Goal: Task Accomplishment & Management: Complete application form

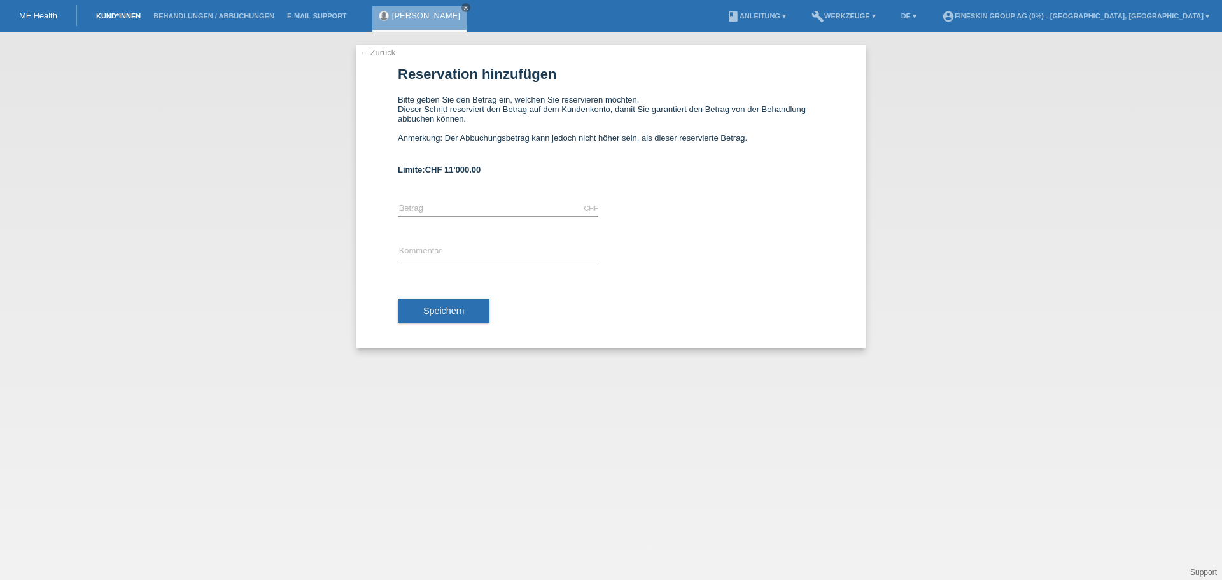
click at [114, 18] on link "Kund*innen" at bounding box center [118, 16] width 57 height 8
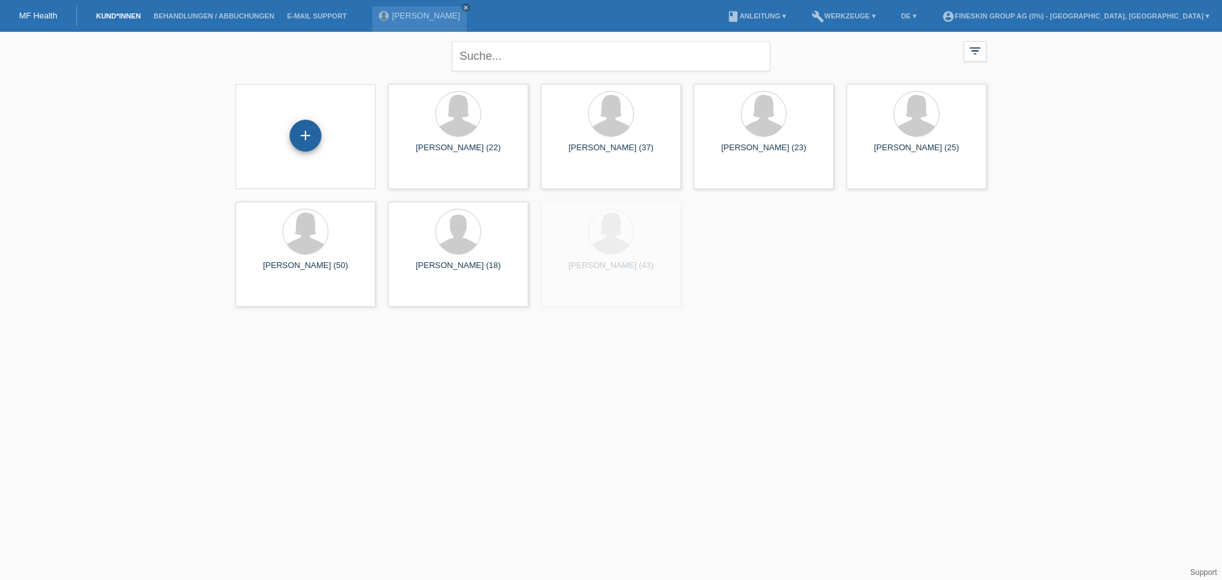
click at [301, 137] on div "+" at bounding box center [306, 136] width 32 height 32
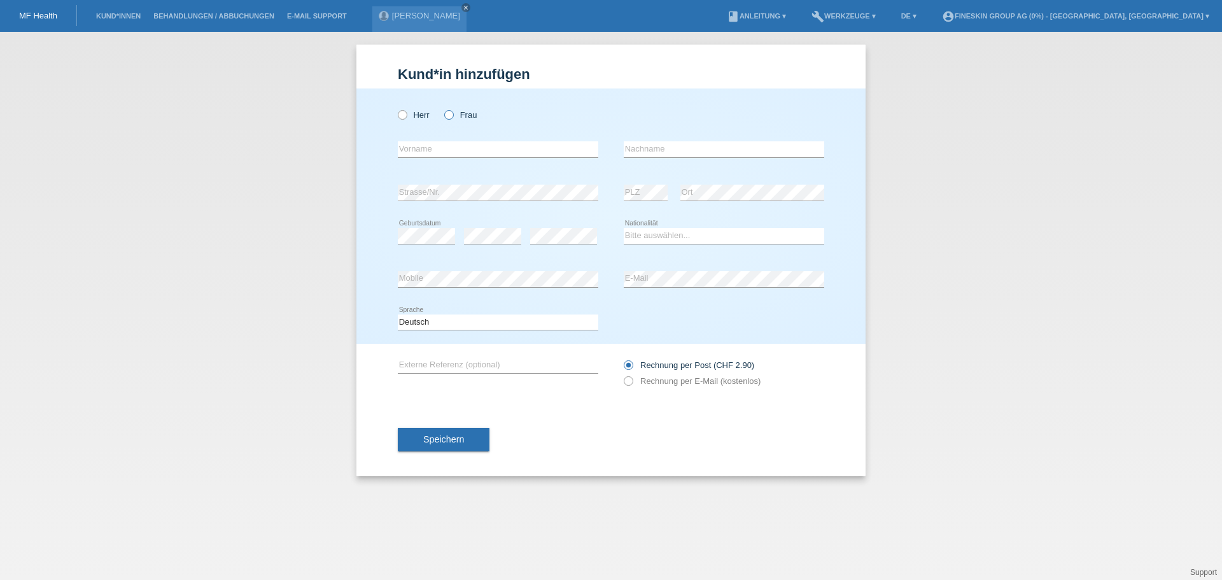
click at [460, 117] on label "Frau" at bounding box center [460, 115] width 32 height 10
click at [453, 117] on input "Frau" at bounding box center [448, 114] width 8 height 8
radio input "true"
click at [469, 144] on input "text" at bounding box center [498, 149] width 201 height 16
type input "Liliana"
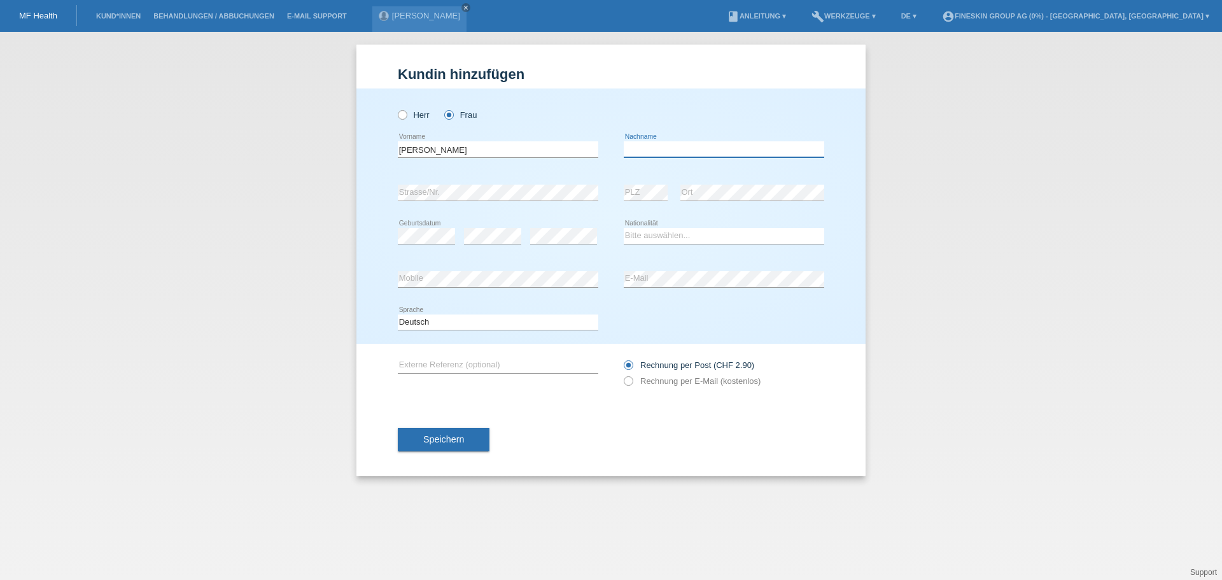
click at [664, 146] on input "text" at bounding box center [724, 149] width 201 height 16
type input "Ineva"
click at [697, 235] on select "Bitte auswählen... Schweiz Deutschland Liechtenstein Österreich ------------ Af…" at bounding box center [724, 235] width 201 height 15
click at [624, 228] on select "Bitte auswählen... Schweiz Deutschland Liechtenstein Österreich ------------ Af…" at bounding box center [724, 235] width 201 height 15
click at [670, 234] on select "Bitte auswählen... Schweiz Deutschland Liechtenstein Österreich ------------ Af…" at bounding box center [724, 235] width 201 height 15
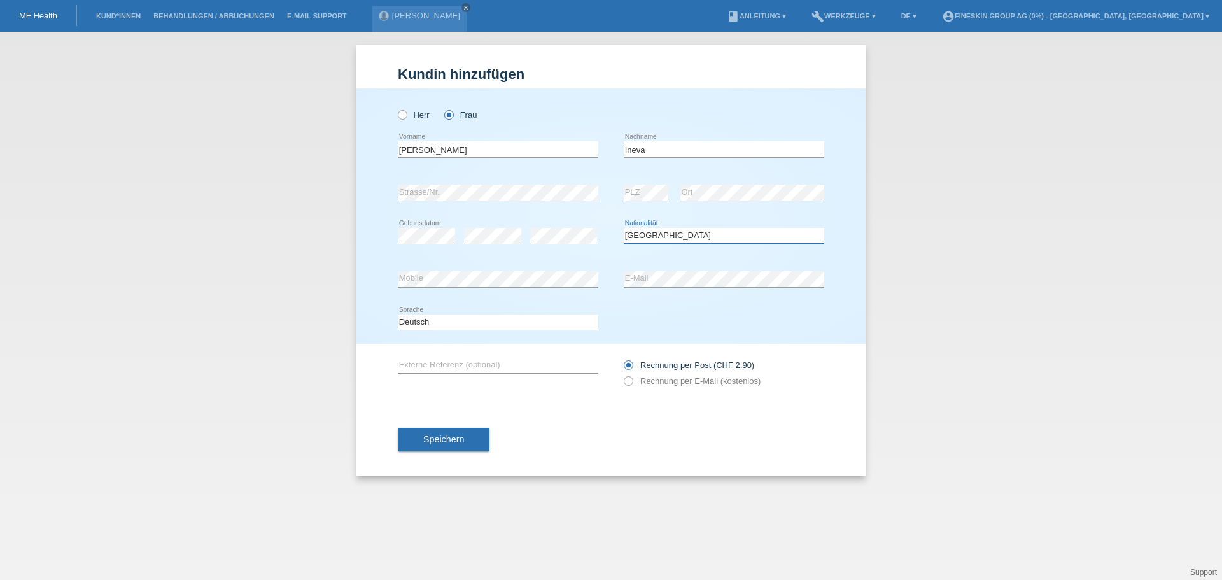
select select "MK"
click at [867, 223] on div "Kund*in hinzufügen Kunde hinzufügen Kundin hinzufügen Herr Frau Liliana error V…" at bounding box center [611, 306] width 1222 height 548
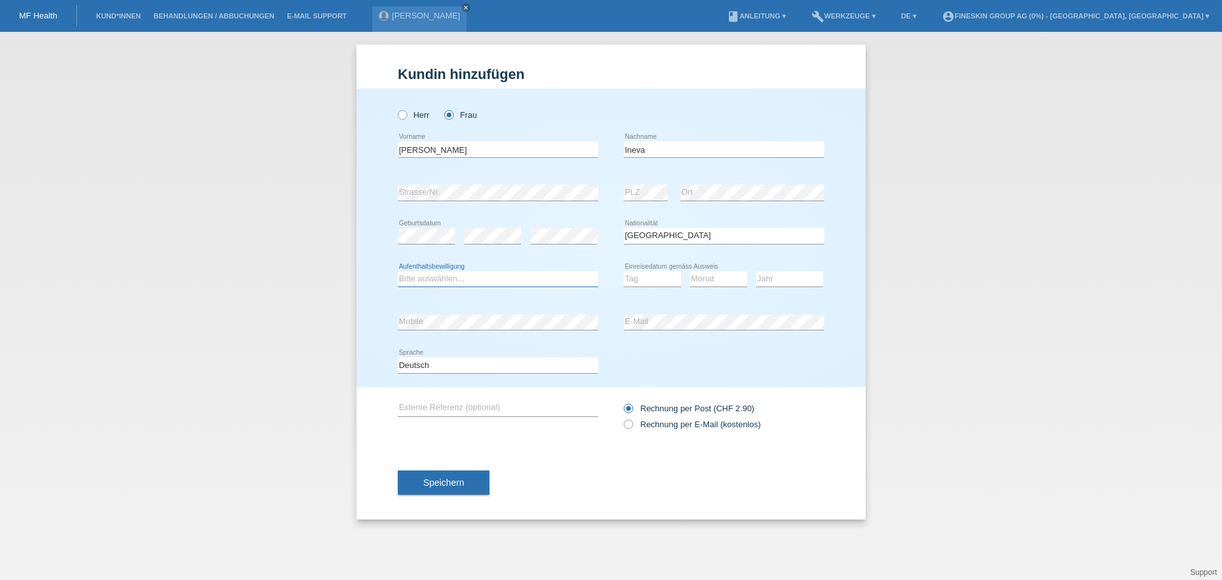
click at [459, 282] on select "Bitte auswählen... C B B - Flüchtlingsstatus Andere" at bounding box center [498, 278] width 201 height 15
select select "B"
click at [398, 271] on select "Bitte auswählen... C B B - Flüchtlingsstatus Andere" at bounding box center [498, 278] width 201 height 15
click at [641, 276] on select "Tag 01 02 03 04 05 06 07 08 09 10 11" at bounding box center [652, 278] width 57 height 15
select select "01"
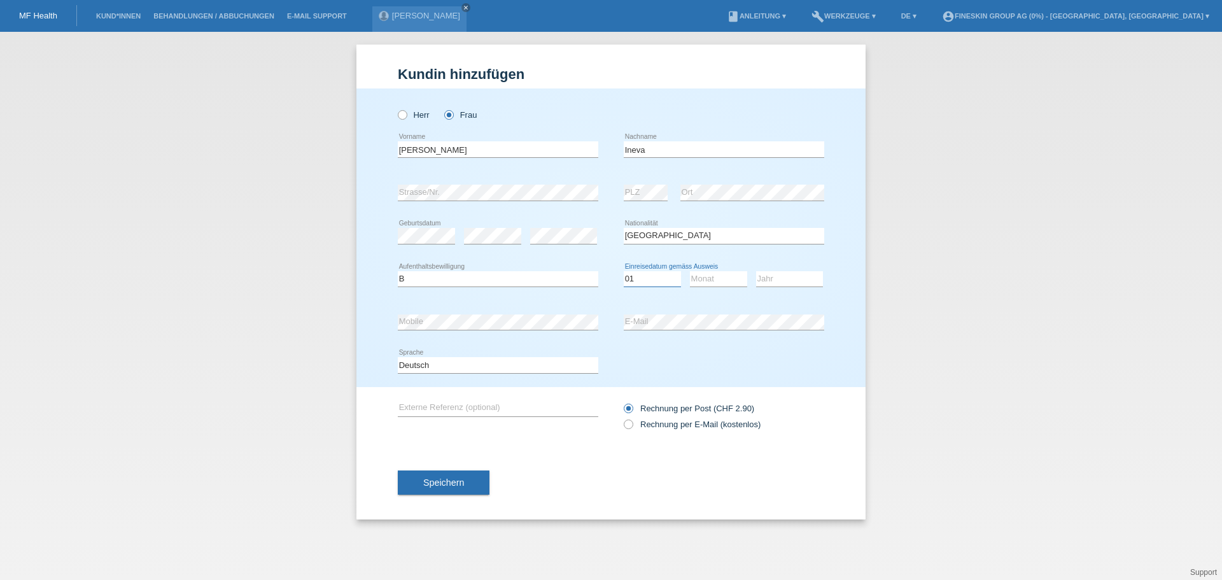
click at [624, 271] on select "Tag 01 02 03 04 05 06 07 08 09 10 11" at bounding box center [652, 278] width 57 height 15
click at [718, 278] on select "Monat 01 02 03 04 05 06 07 08 09 10 11" at bounding box center [718, 278] width 57 height 15
select select "12"
click at [690, 271] on select "Monat 01 02 03 04 05 06 07 08 09 10 11" at bounding box center [718, 278] width 57 height 15
click at [777, 278] on select "Jahr 2025 2024 2023 2022 2021 2020 2019 2018 2017 2016 2015 2014 2013 2012 2011…" at bounding box center [789, 278] width 67 height 15
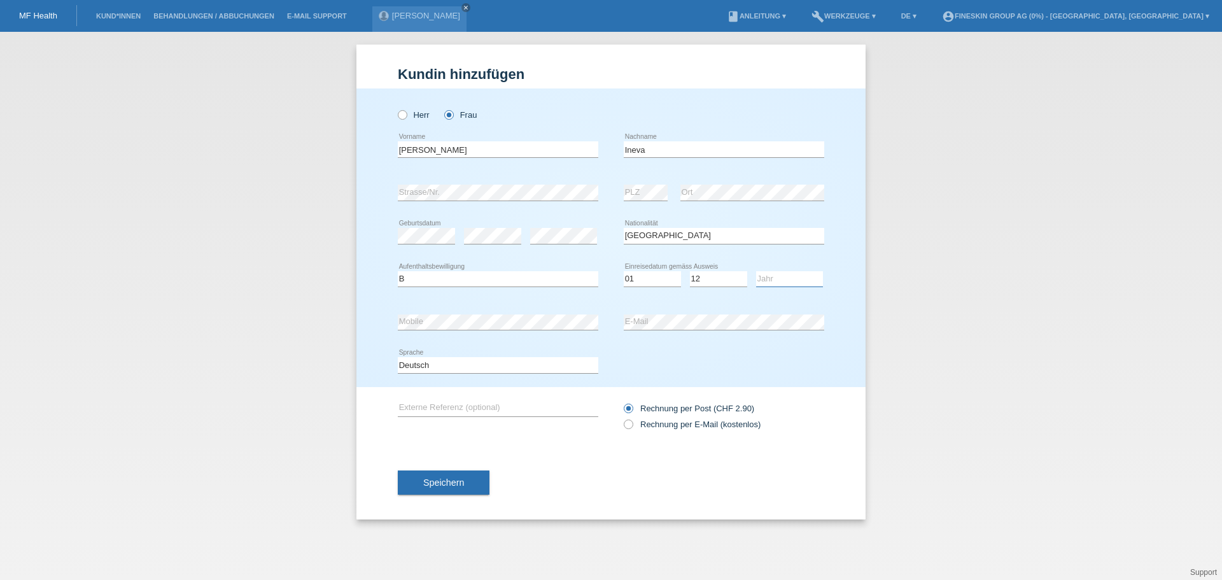
select select "2018"
click at [837, 266] on div "Herr Frau Liliana error Vorname C" at bounding box center [611, 238] width 509 height 299
click at [408, 150] on input "[PERSON_NAME]" at bounding box center [498, 149] width 201 height 16
type input "[PERSON_NAME]"
click at [684, 427] on label "Rechnung per E-Mail (kostenlos)" at bounding box center [692, 425] width 137 height 10
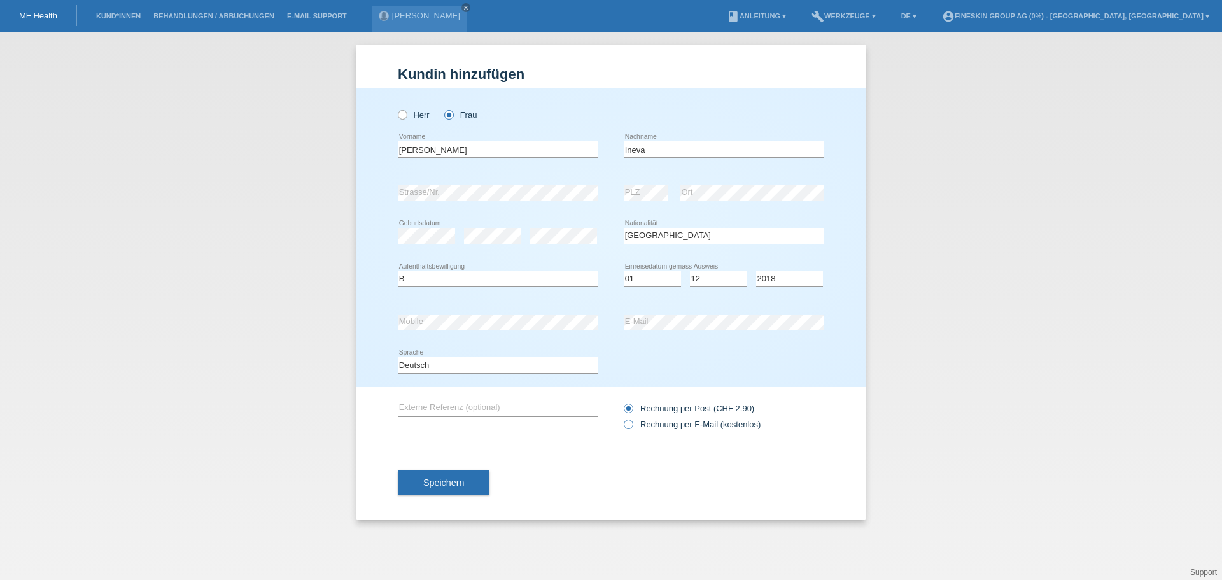
click at [632, 427] on input "Rechnung per E-Mail (kostenlos)" at bounding box center [628, 428] width 8 height 16
radio input "true"
click at [454, 478] on span "Speichern" at bounding box center [443, 483] width 41 height 10
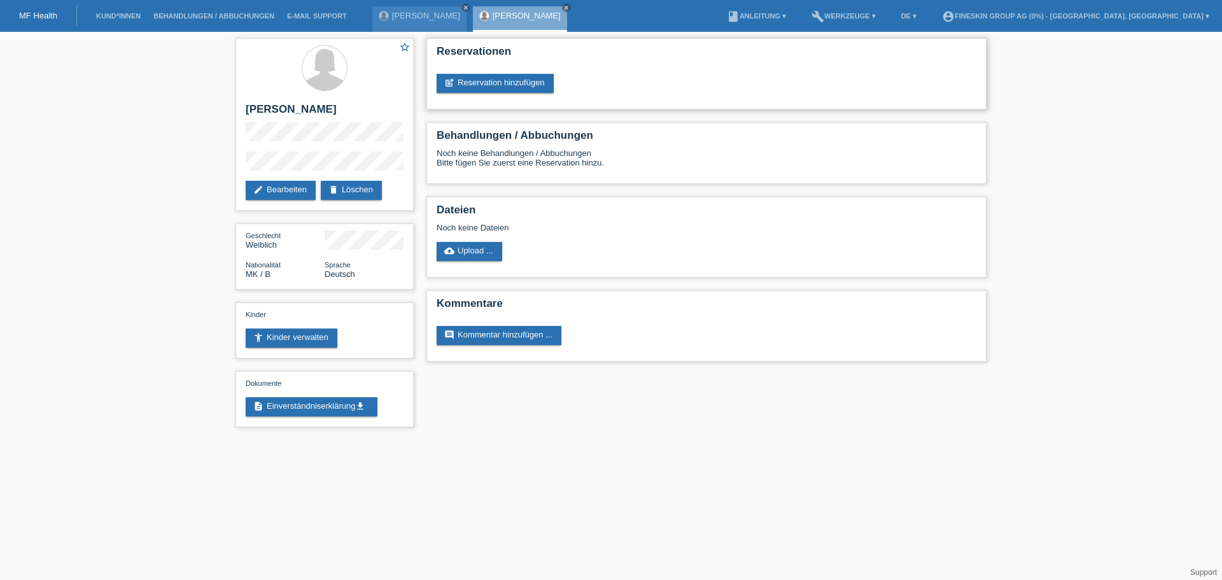
click at [520, 70] on div "Reservationen post_add Reservation hinzufügen" at bounding box center [707, 73] width 560 height 71
click at [523, 80] on link "post_add Reservation hinzufügen" at bounding box center [495, 83] width 117 height 19
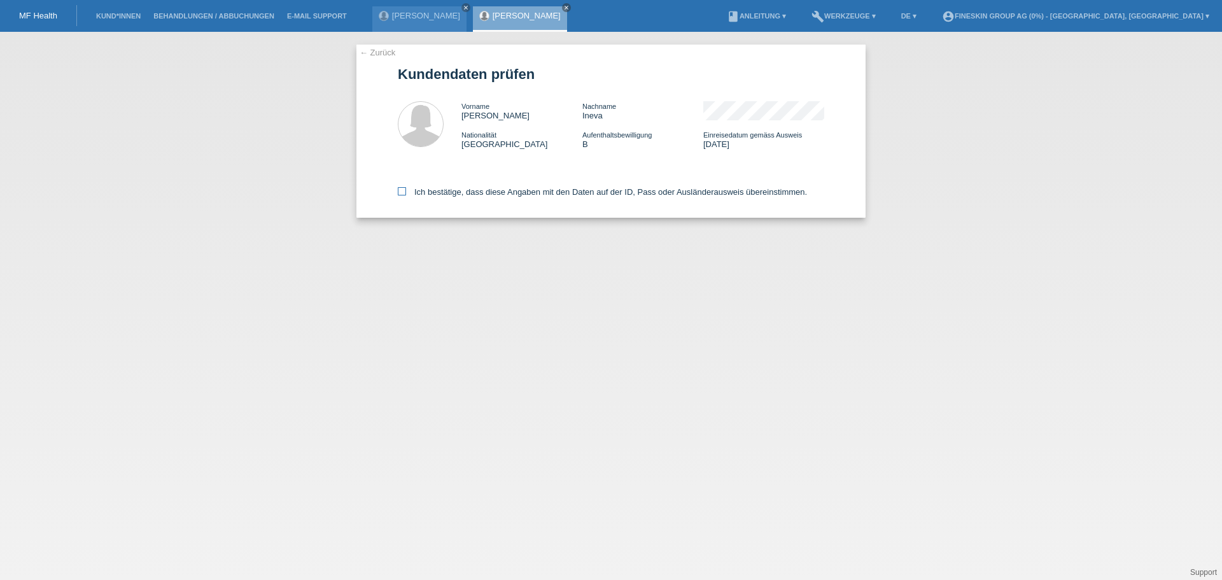
click at [554, 192] on label "Ich bestätige, dass diese Angaben mit den Daten auf der ID, Pass oder Ausländer…" at bounding box center [602, 192] width 409 height 10
click at [406, 192] on input "Ich bestätige, dass diese Angaben mit den Daten auf der ID, Pass oder Ausländer…" at bounding box center [402, 191] width 8 height 8
checkbox input "true"
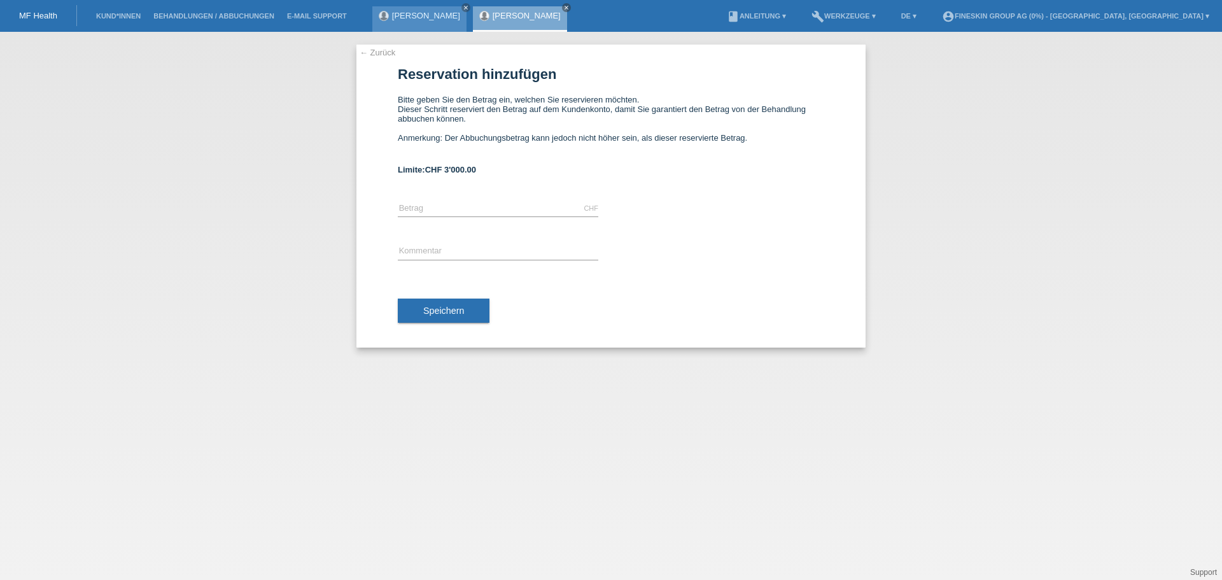
click at [417, 22] on div "[PERSON_NAME] close" at bounding box center [419, 18] width 94 height 25
click at [475, 208] on input "text" at bounding box center [498, 209] width 201 height 16
type input "552.00"
click at [448, 252] on input "text" at bounding box center [498, 252] width 201 height 16
type input "Botoxbehandlung Dr. Isac 29.08.2025"
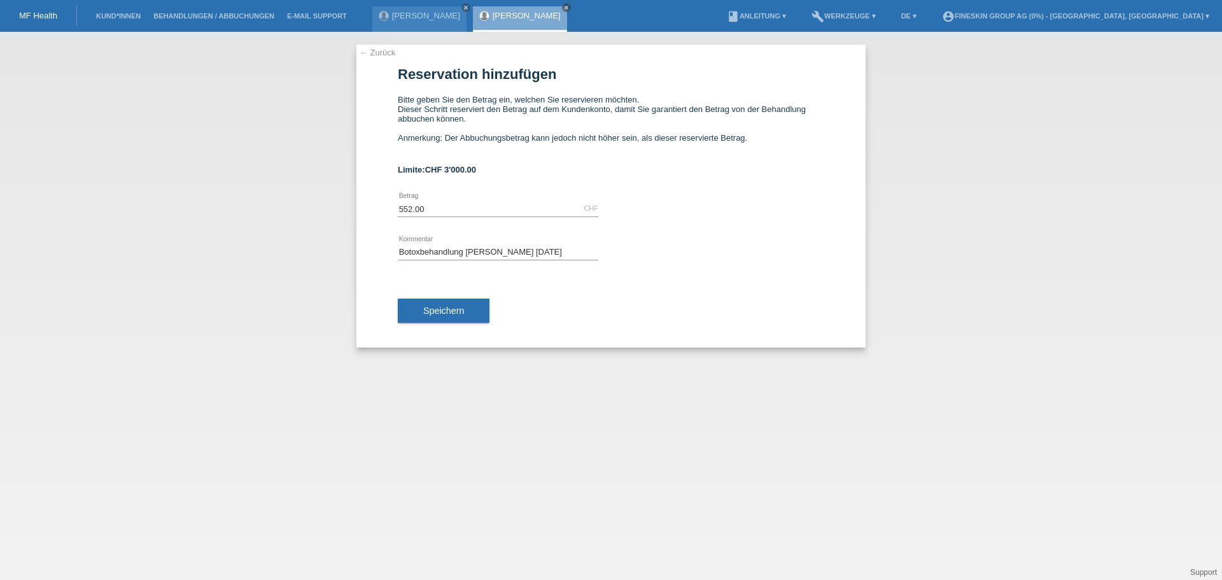
click at [642, 246] on div "Botoxbehandlung Dr. Isac 29.08.2025 error Kommentar" at bounding box center [611, 251] width 427 height 43
click at [434, 311] on span "Speichern" at bounding box center [443, 311] width 41 height 10
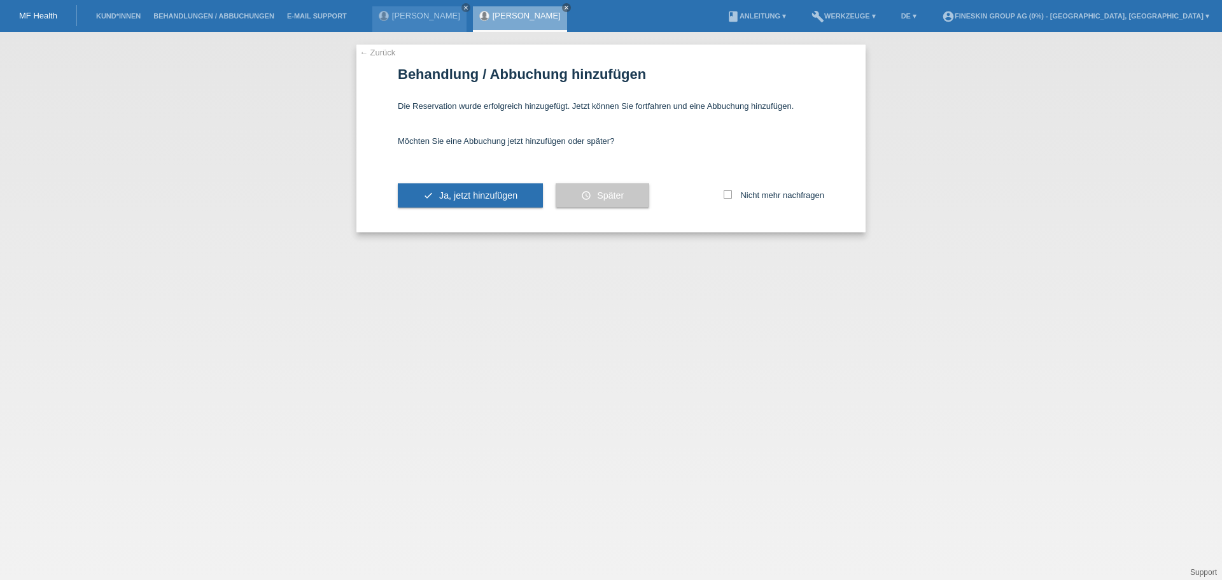
click at [454, 208] on div "check Ja, jetzt hinzufügen" at bounding box center [470, 196] width 145 height 74
click at [464, 193] on span "Ja, jetzt hinzufügen" at bounding box center [478, 195] width 78 height 10
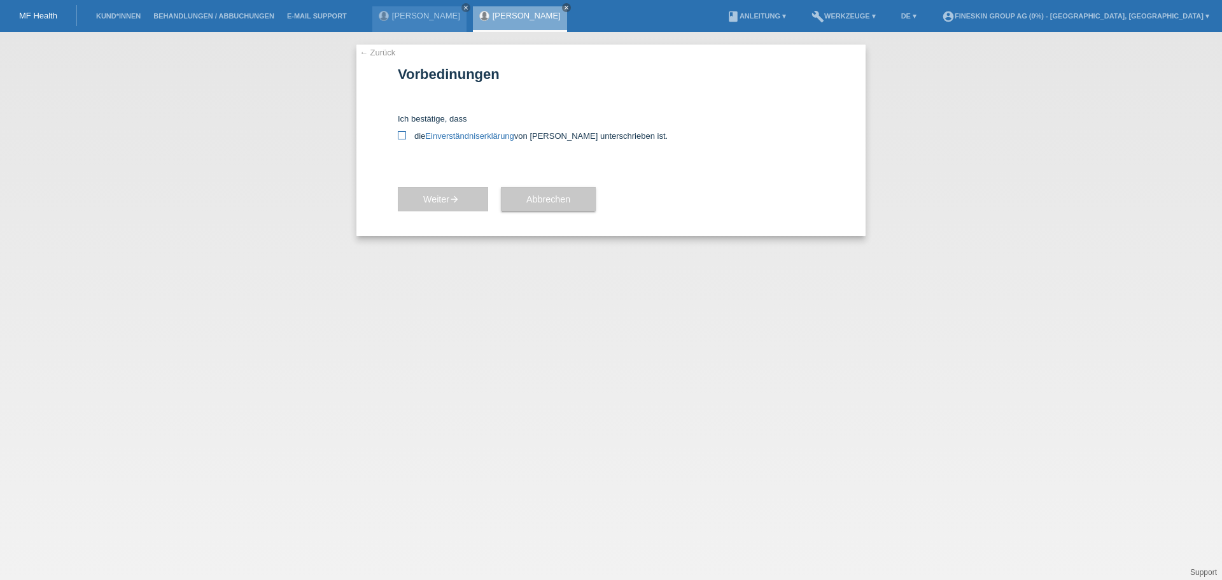
click at [403, 139] on icon at bounding box center [402, 135] width 8 height 8
click at [403, 139] on input "die Einverständniserklärung von der Kundin unterschrieben ist." at bounding box center [402, 135] width 8 height 8
checkbox input "true"
click at [430, 190] on button "Weiter arrow_forward" at bounding box center [443, 199] width 90 height 24
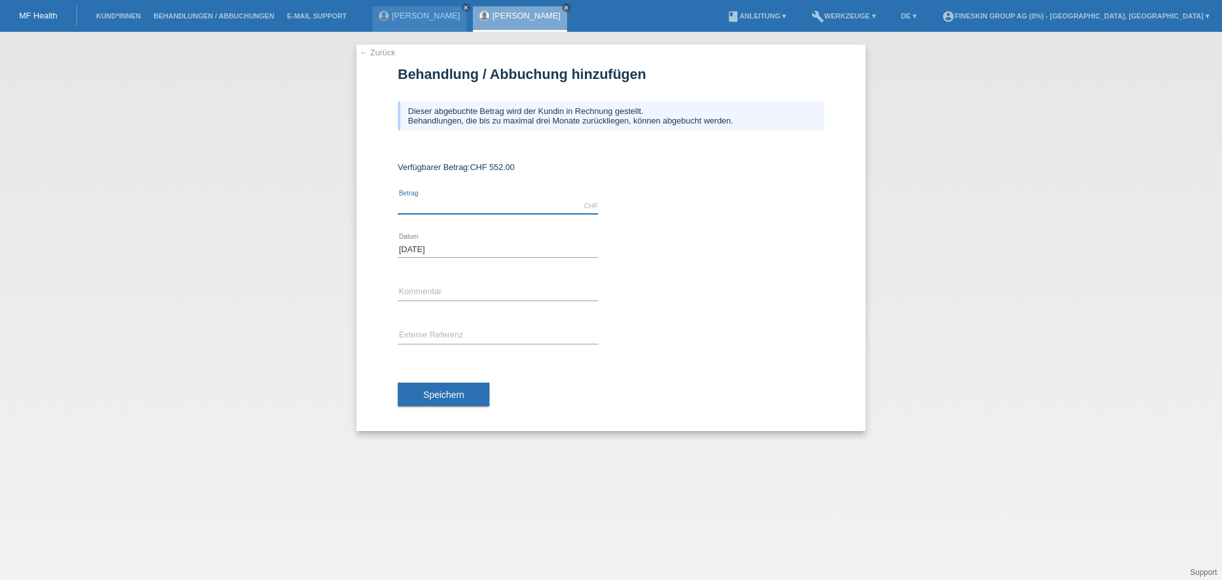
click at [453, 207] on input "text" at bounding box center [498, 206] width 201 height 16
type input "552.00"
click at [463, 284] on div "error Kommentar" at bounding box center [498, 292] width 201 height 43
click at [464, 291] on input "text" at bounding box center [498, 293] width 201 height 16
type input "Botoxbehandlung [PERSON_NAME] [DATE]"
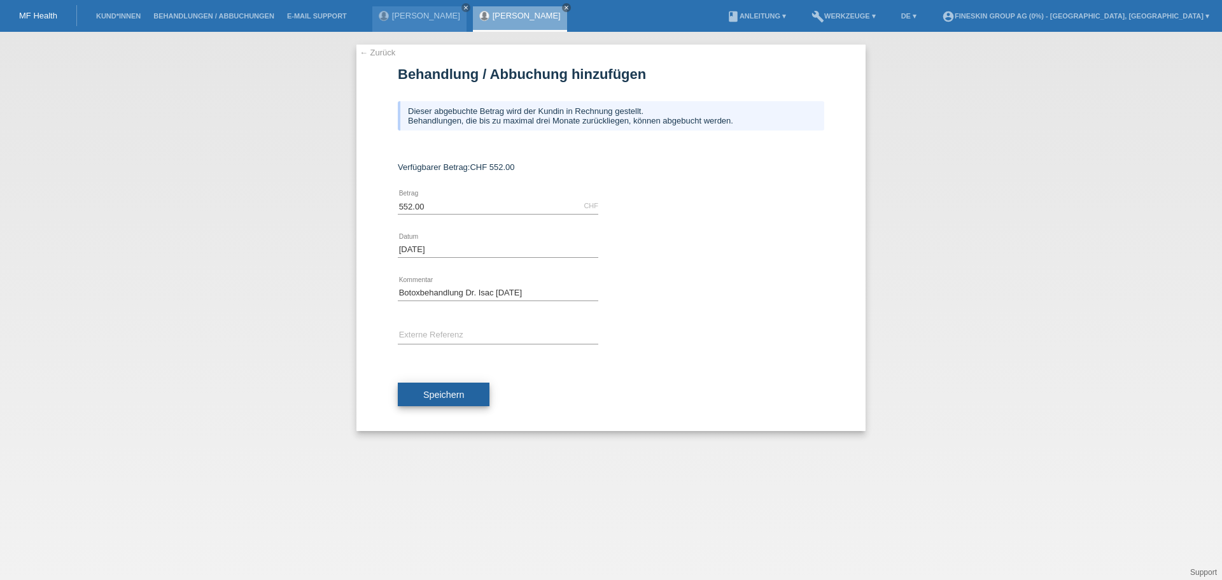
click at [453, 388] on button "Speichern" at bounding box center [444, 395] width 92 height 24
